Goal: Task Accomplishment & Management: Manage account settings

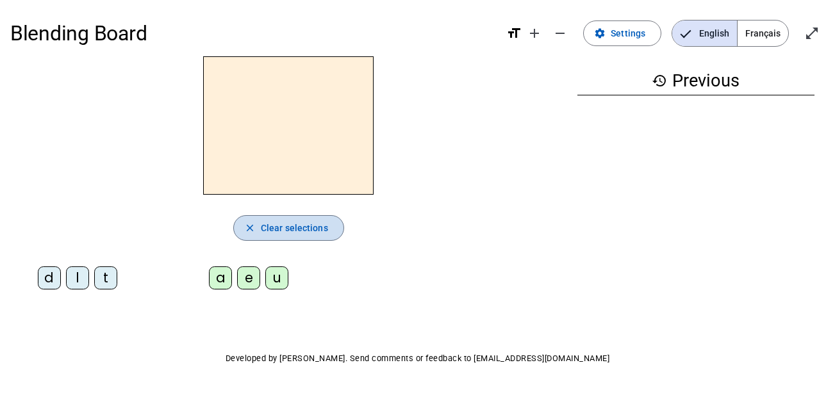
click at [279, 226] on span "Clear selections" at bounding box center [294, 227] width 67 height 15
click at [276, 226] on span "Clear selections" at bounding box center [294, 227] width 67 height 15
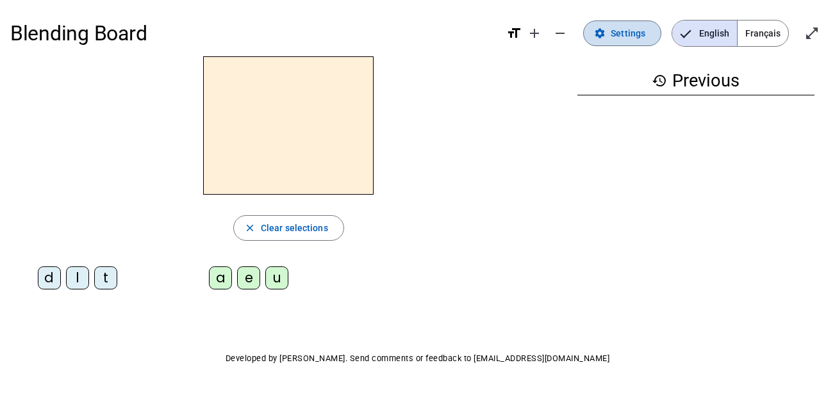
click at [621, 32] on span "Settings" at bounding box center [627, 33] width 35 height 15
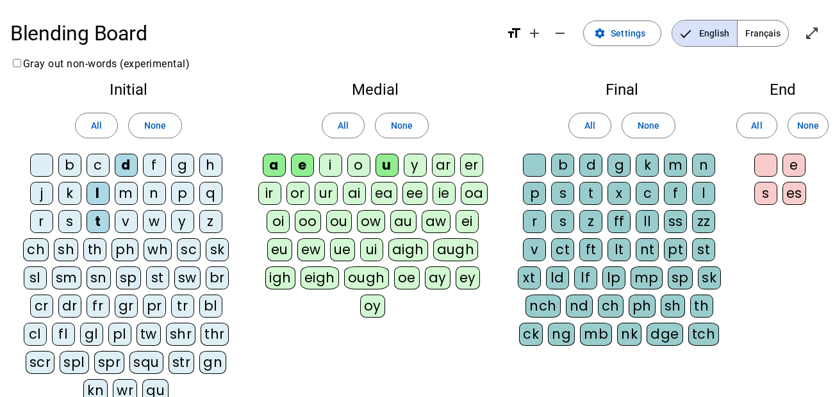
click at [118, 190] on div "m" at bounding box center [126, 193] width 23 height 23
click at [38, 190] on div "j" at bounding box center [41, 193] width 23 height 23
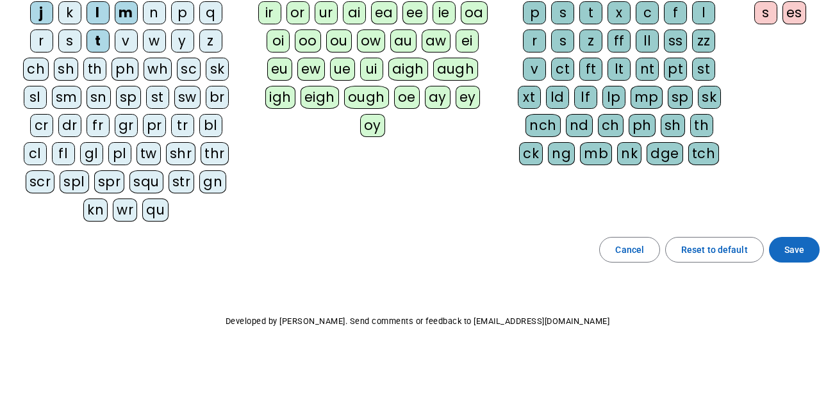
click at [790, 249] on span "Save" at bounding box center [794, 249] width 20 height 15
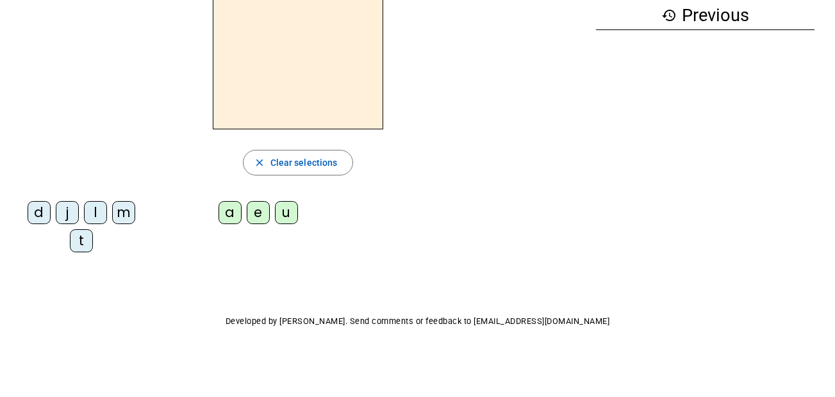
scroll to position [65, 0]
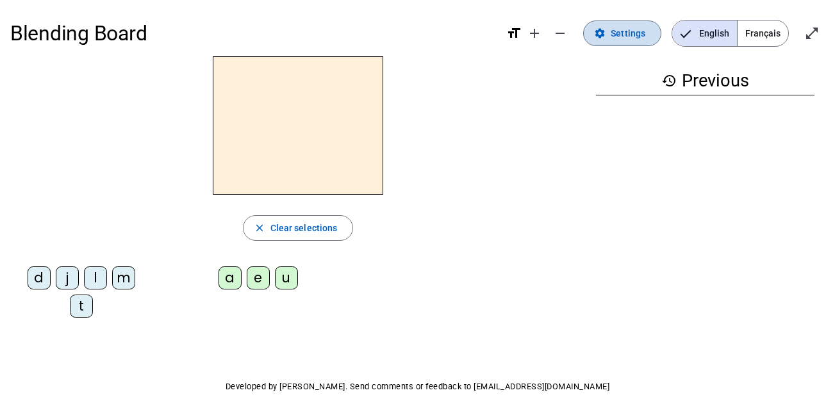
click at [614, 33] on span "Settings" at bounding box center [627, 33] width 35 height 15
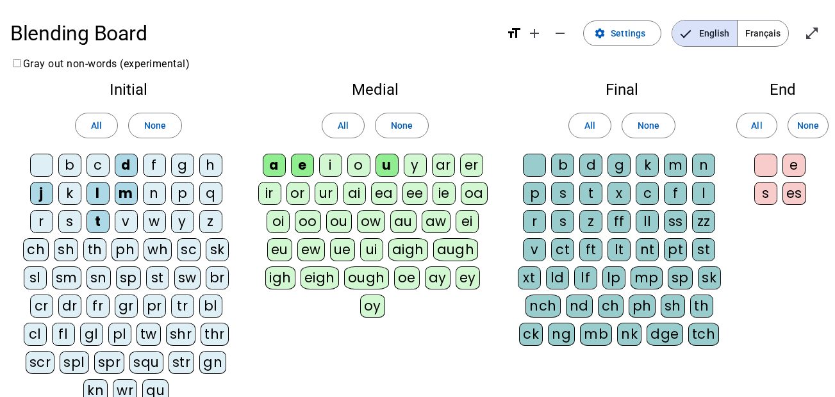
click at [325, 167] on div "i" at bounding box center [330, 165] width 23 height 23
click at [361, 167] on div "o" at bounding box center [358, 165] width 23 height 23
click at [37, 191] on div "j" at bounding box center [41, 193] width 23 height 23
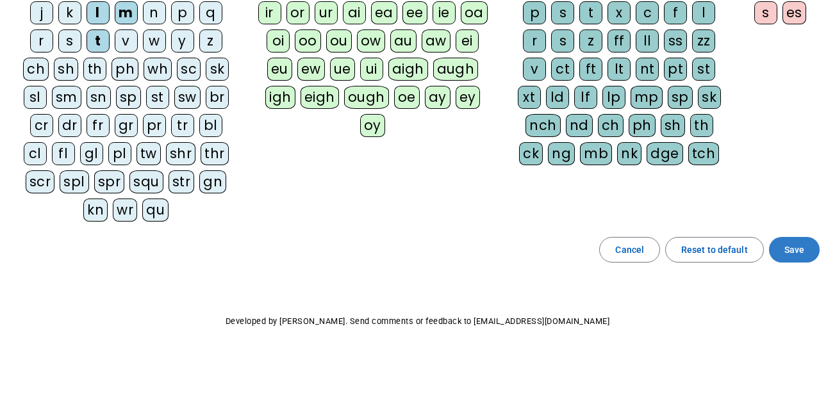
click at [805, 256] on span at bounding box center [794, 249] width 51 height 31
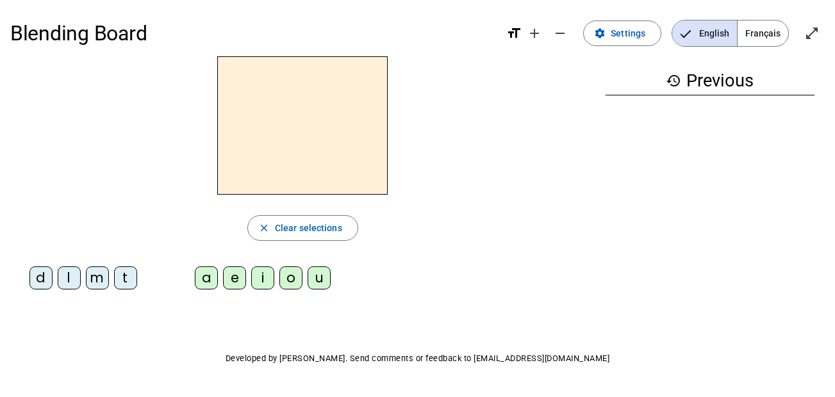
click at [101, 281] on div "m" at bounding box center [97, 277] width 23 height 23
click at [122, 284] on div "t" at bounding box center [125, 277] width 23 height 23
click at [233, 284] on div "e" at bounding box center [234, 277] width 23 height 23
click at [47, 278] on div "d" at bounding box center [40, 277] width 23 height 23
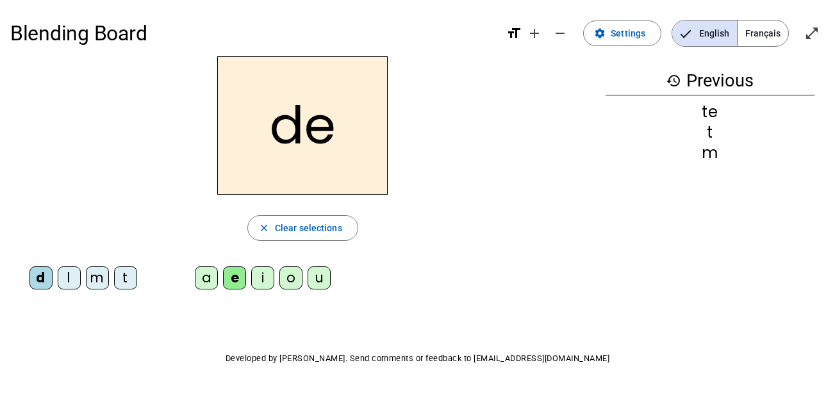
click at [99, 271] on div "m" at bounding box center [97, 277] width 23 height 23
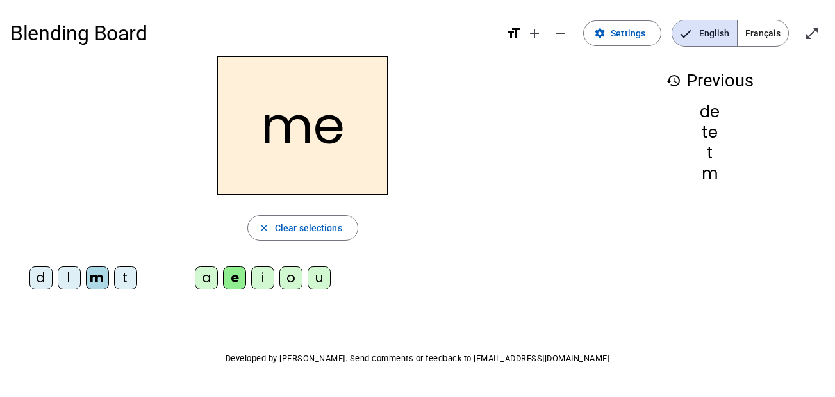
click at [211, 273] on div "a" at bounding box center [206, 277] width 23 height 23
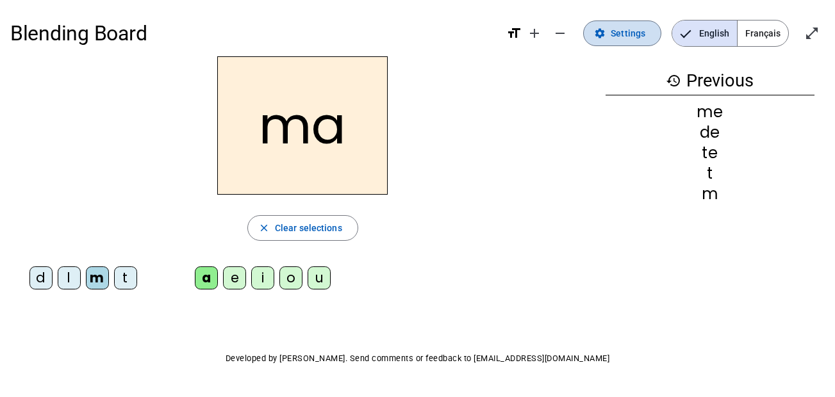
click at [636, 33] on span "Settings" at bounding box center [627, 33] width 35 height 15
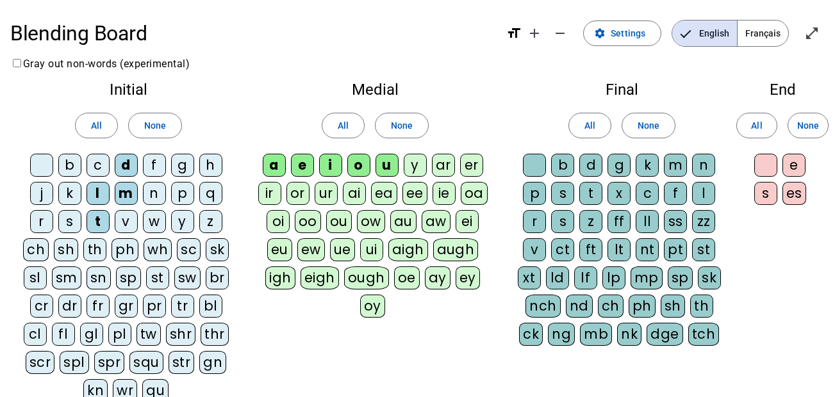
click at [703, 187] on div "l" at bounding box center [703, 193] width 23 height 23
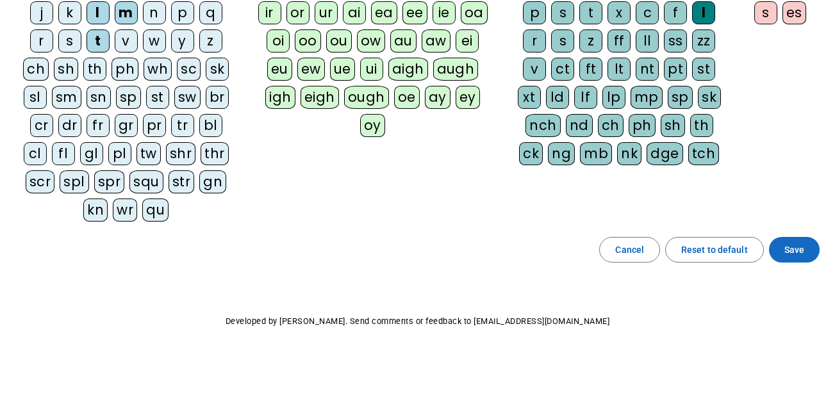
click at [797, 241] on span at bounding box center [794, 249] width 51 height 31
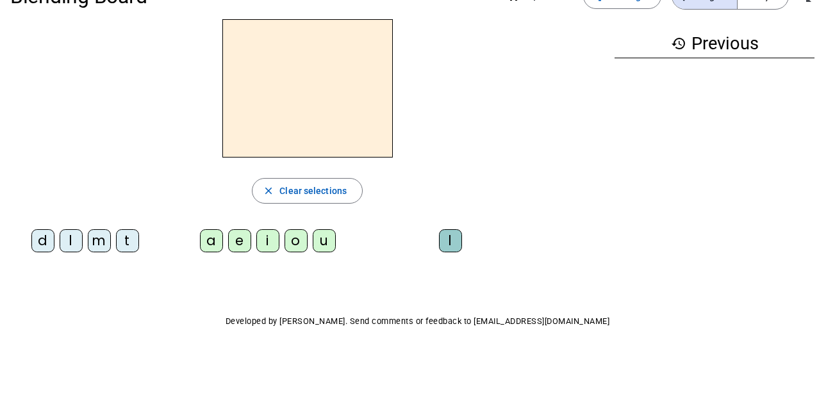
scroll to position [37, 0]
click at [102, 242] on div "m" at bounding box center [99, 240] width 23 height 23
click at [209, 246] on div "a" at bounding box center [211, 240] width 23 height 23
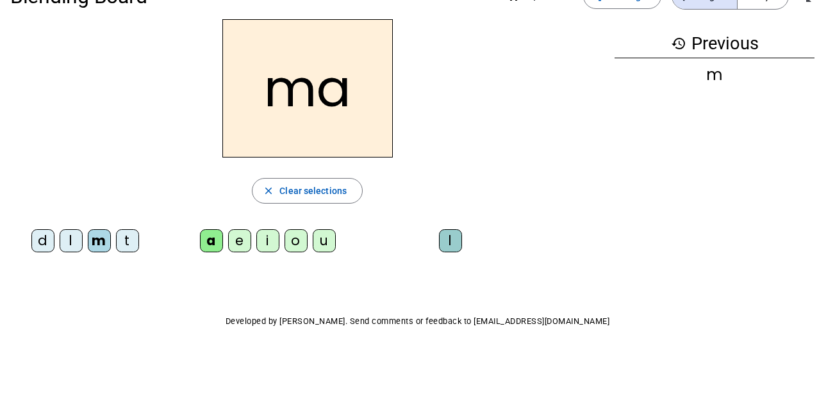
click at [443, 234] on div "l" at bounding box center [450, 240] width 23 height 23
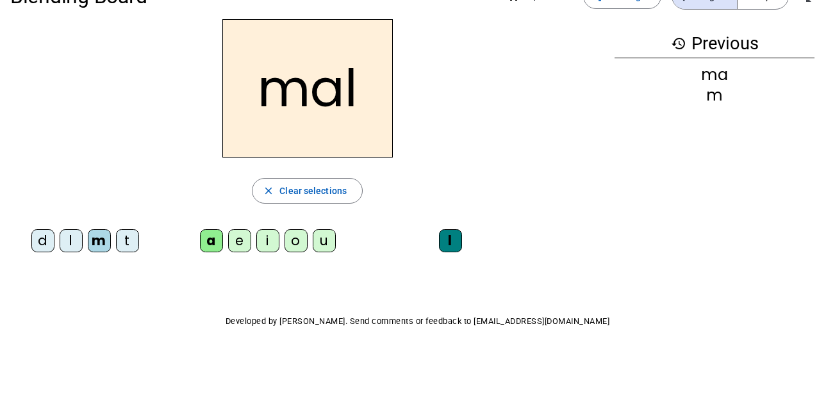
click at [267, 242] on div "i" at bounding box center [267, 240] width 23 height 23
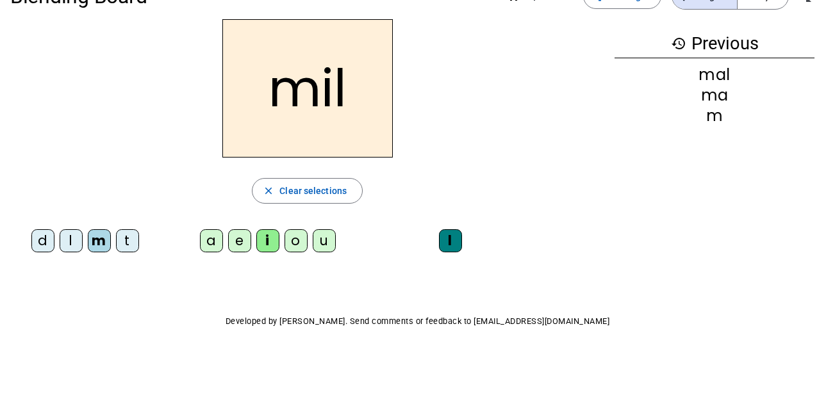
click at [297, 239] on div "o" at bounding box center [295, 240] width 23 height 23
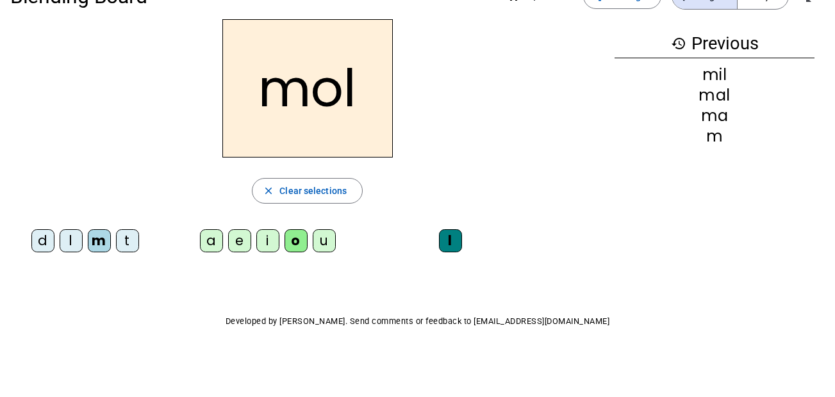
click at [328, 245] on div "u" at bounding box center [324, 240] width 23 height 23
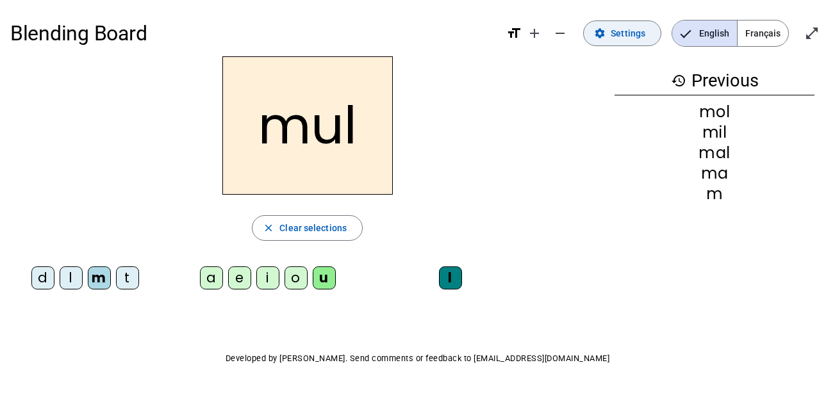
click at [626, 28] on span "Settings" at bounding box center [627, 33] width 35 height 15
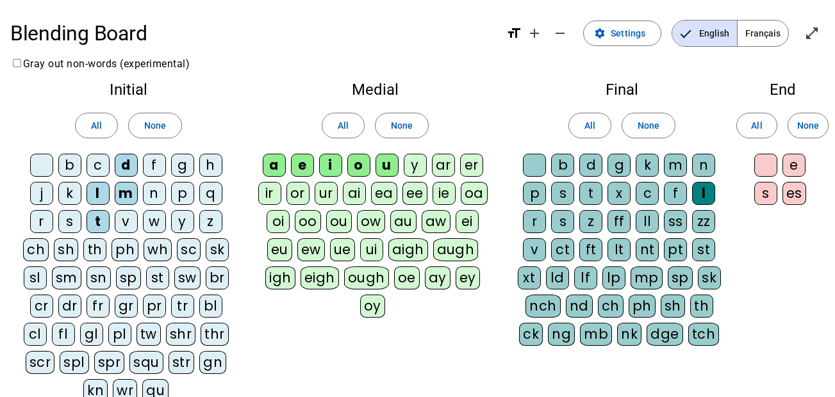
click at [528, 161] on div at bounding box center [534, 165] width 23 height 23
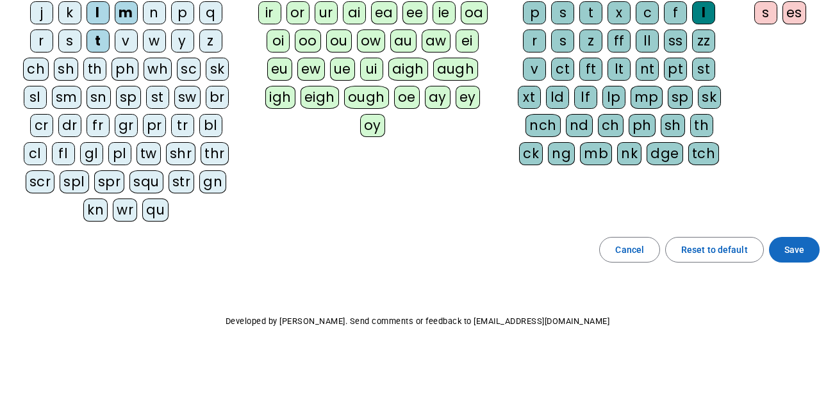
click at [785, 249] on span "Save" at bounding box center [794, 249] width 20 height 15
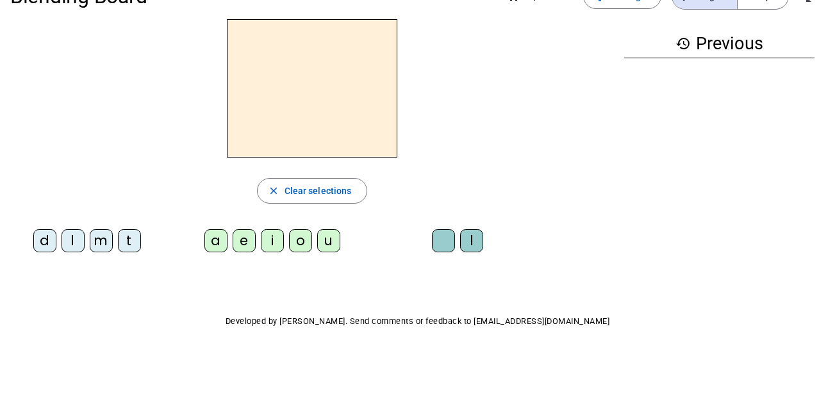
scroll to position [37, 0]
click at [131, 250] on div "t" at bounding box center [129, 240] width 23 height 23
click at [331, 243] on div "u" at bounding box center [328, 240] width 23 height 23
click at [471, 243] on div "l" at bounding box center [471, 240] width 23 height 23
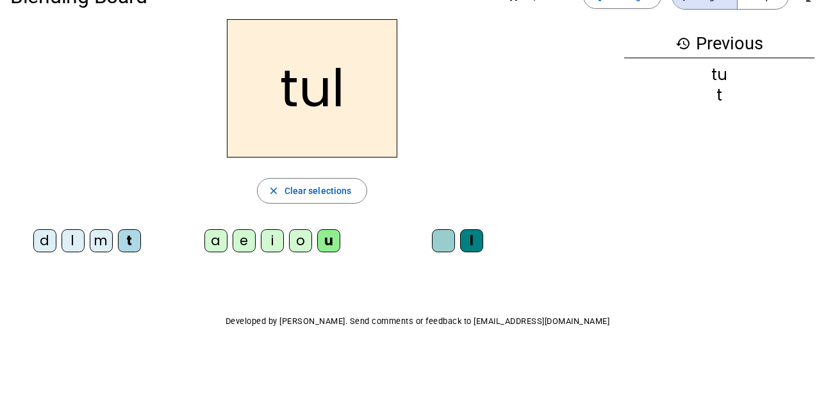
click at [68, 246] on div "l" at bounding box center [72, 240] width 23 height 23
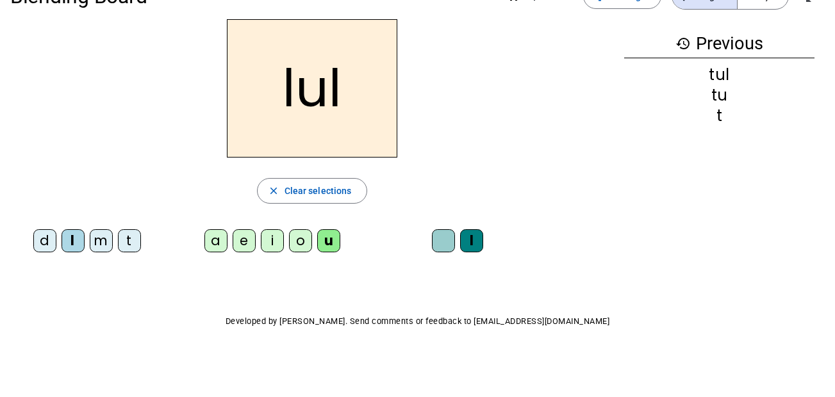
click at [443, 244] on div at bounding box center [443, 240] width 23 height 23
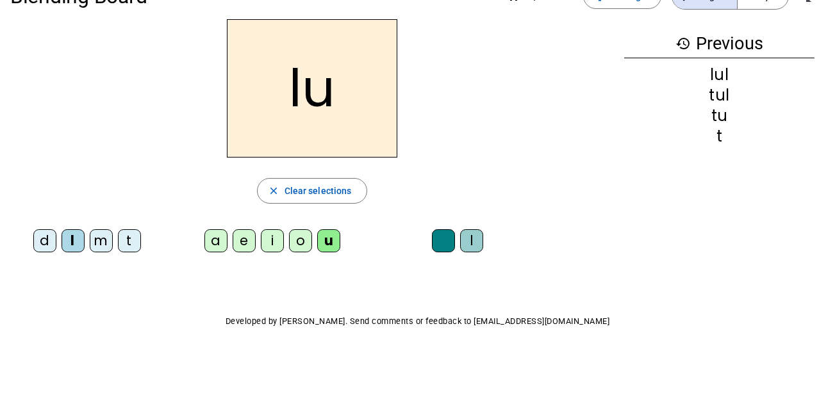
click at [212, 251] on div "a" at bounding box center [215, 240] width 23 height 23
click at [98, 242] on div "m" at bounding box center [101, 240] width 23 height 23
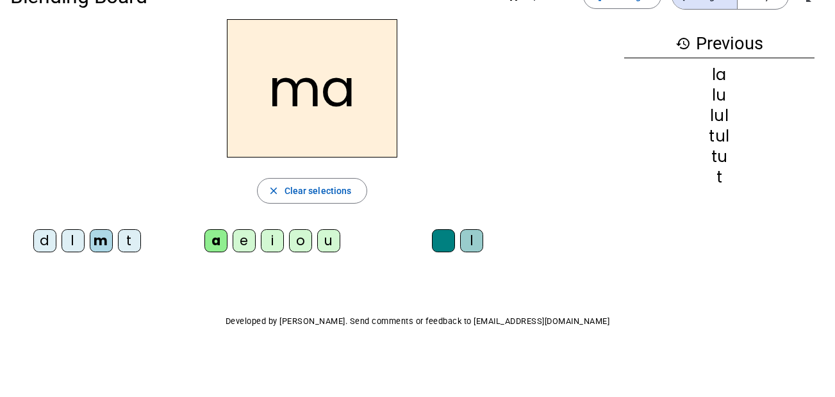
click at [469, 243] on div "l" at bounding box center [471, 240] width 23 height 23
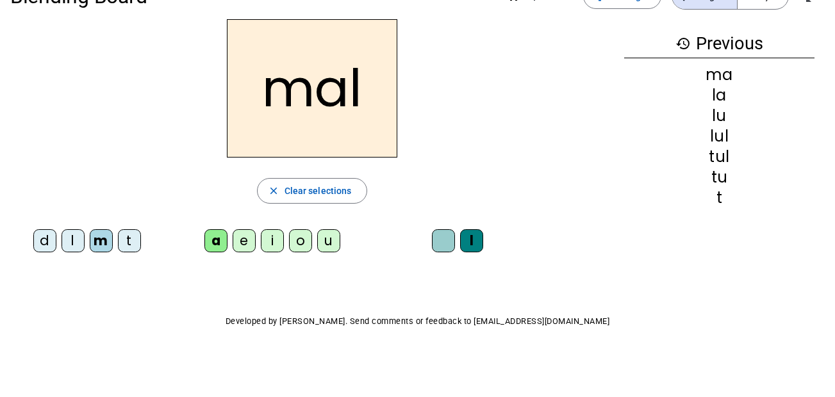
click at [245, 245] on div "e" at bounding box center [244, 240] width 23 height 23
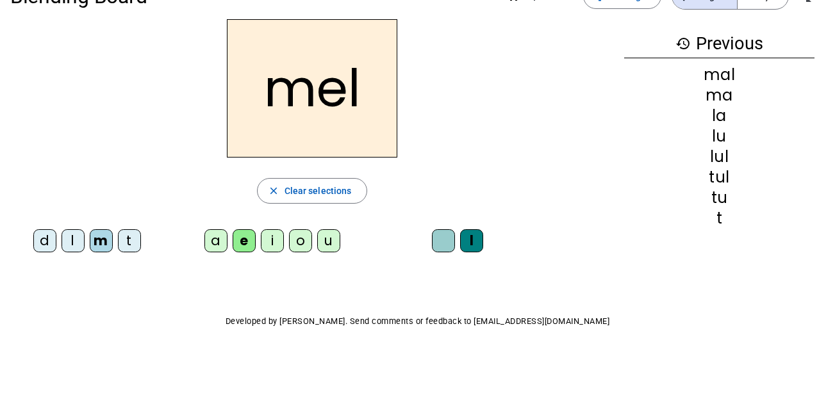
click at [304, 247] on div "o" at bounding box center [300, 240] width 23 height 23
